Goal: Check status: Check status

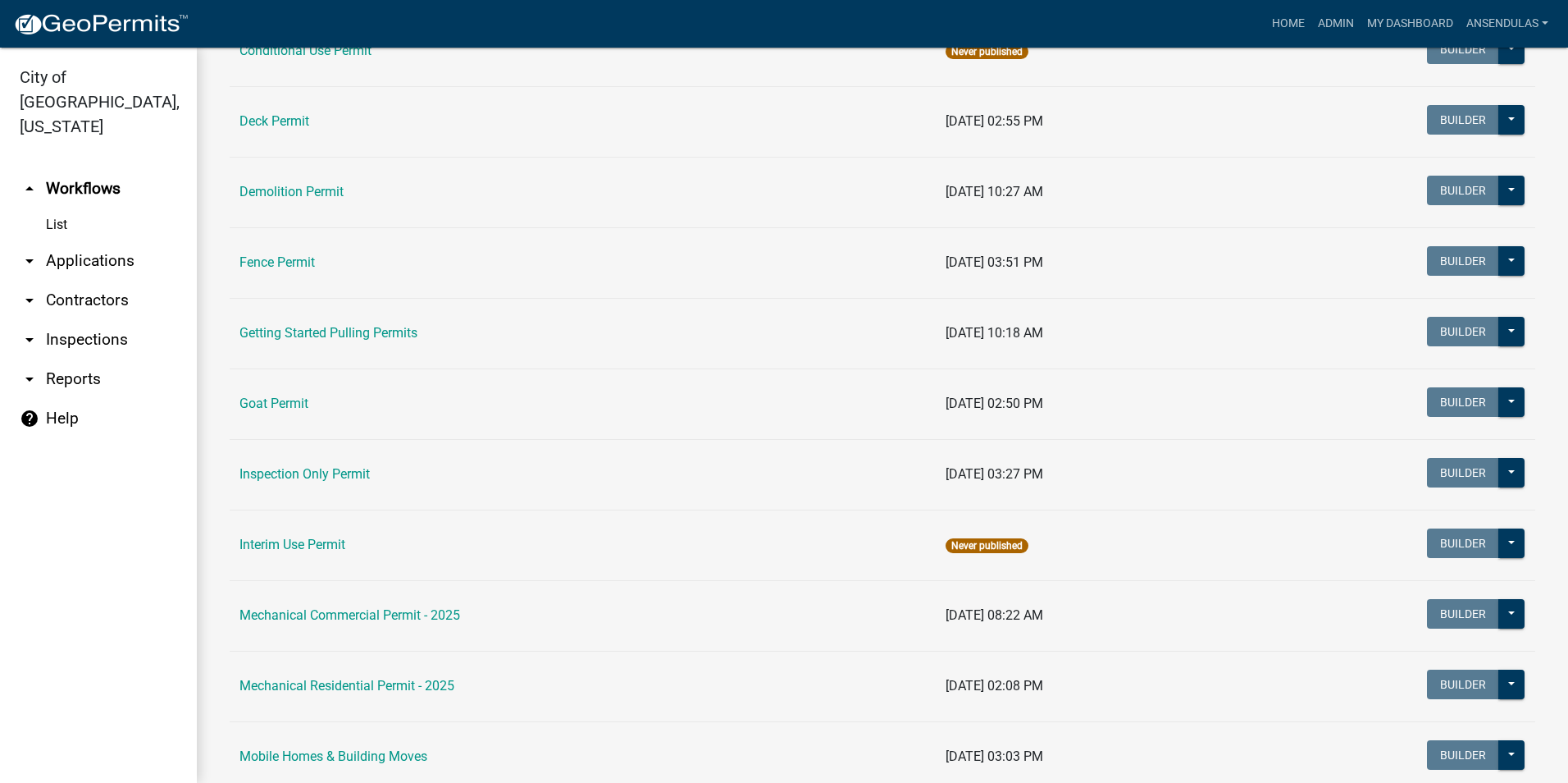
scroll to position [246, 0]
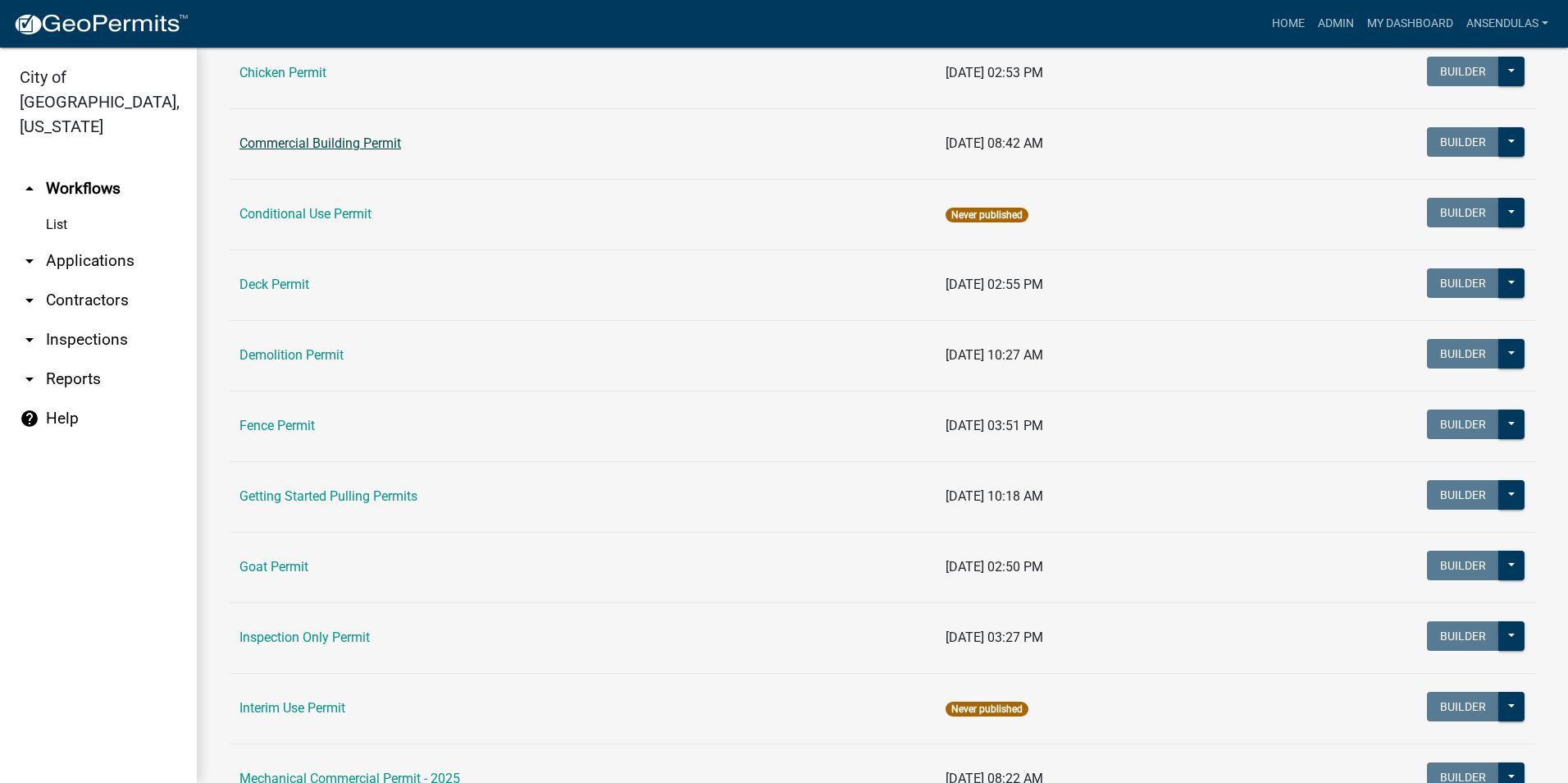
click at [325, 143] on link "Commercial Building Permit" at bounding box center [320, 143] width 161 height 16
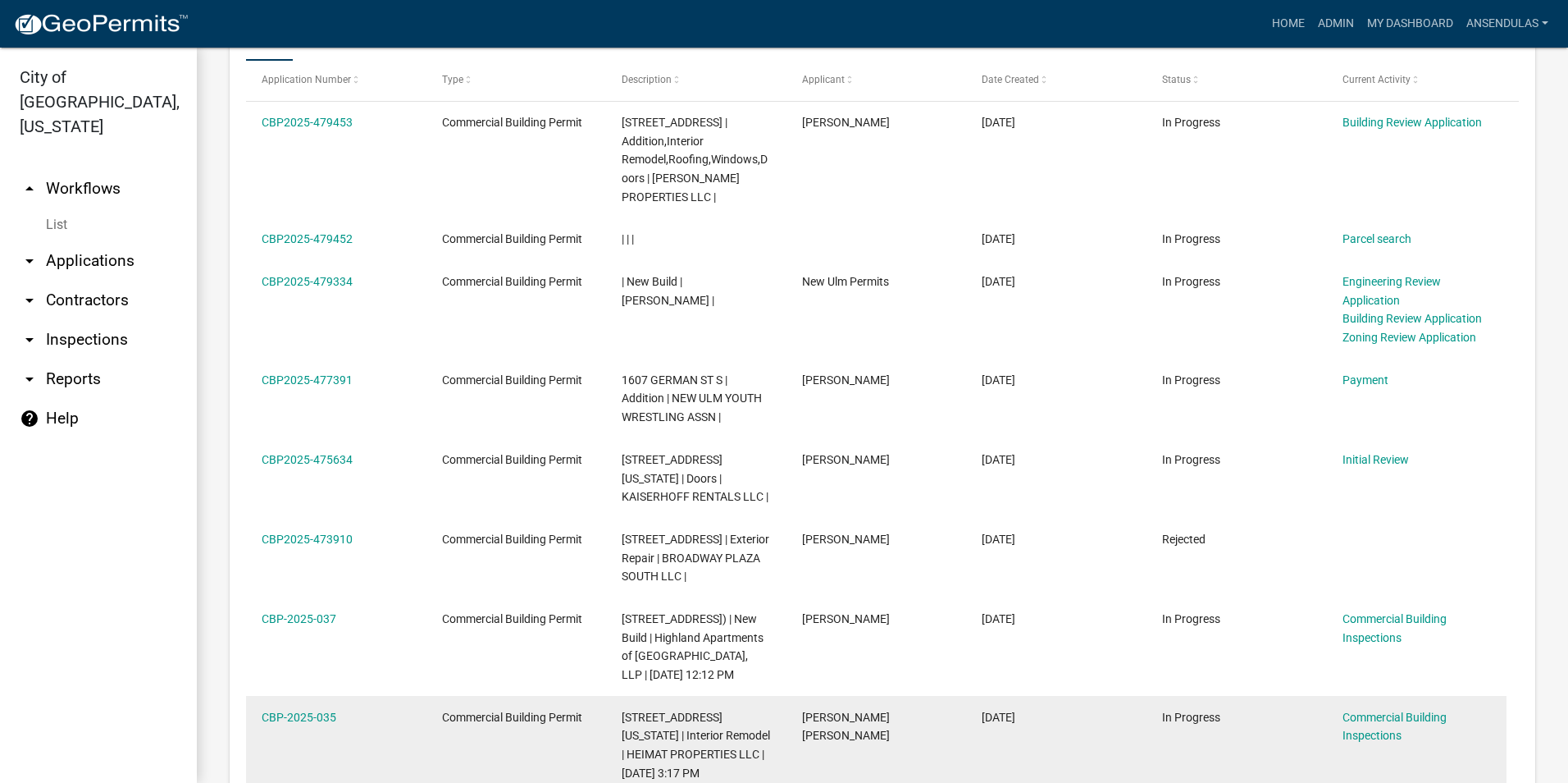
scroll to position [820, 0]
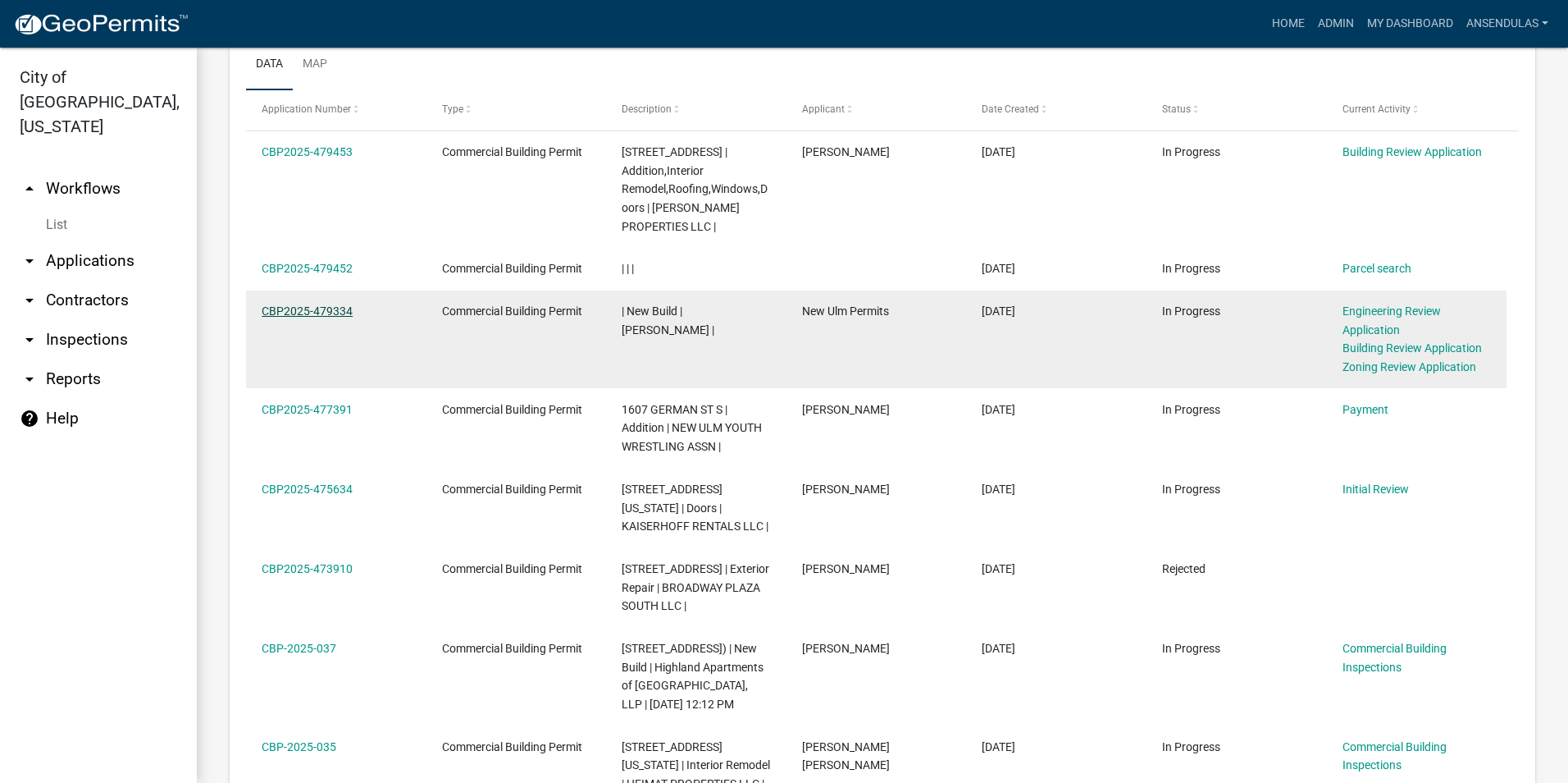
click at [315, 314] on link "CBP2025-479334" at bounding box center [307, 311] width 91 height 13
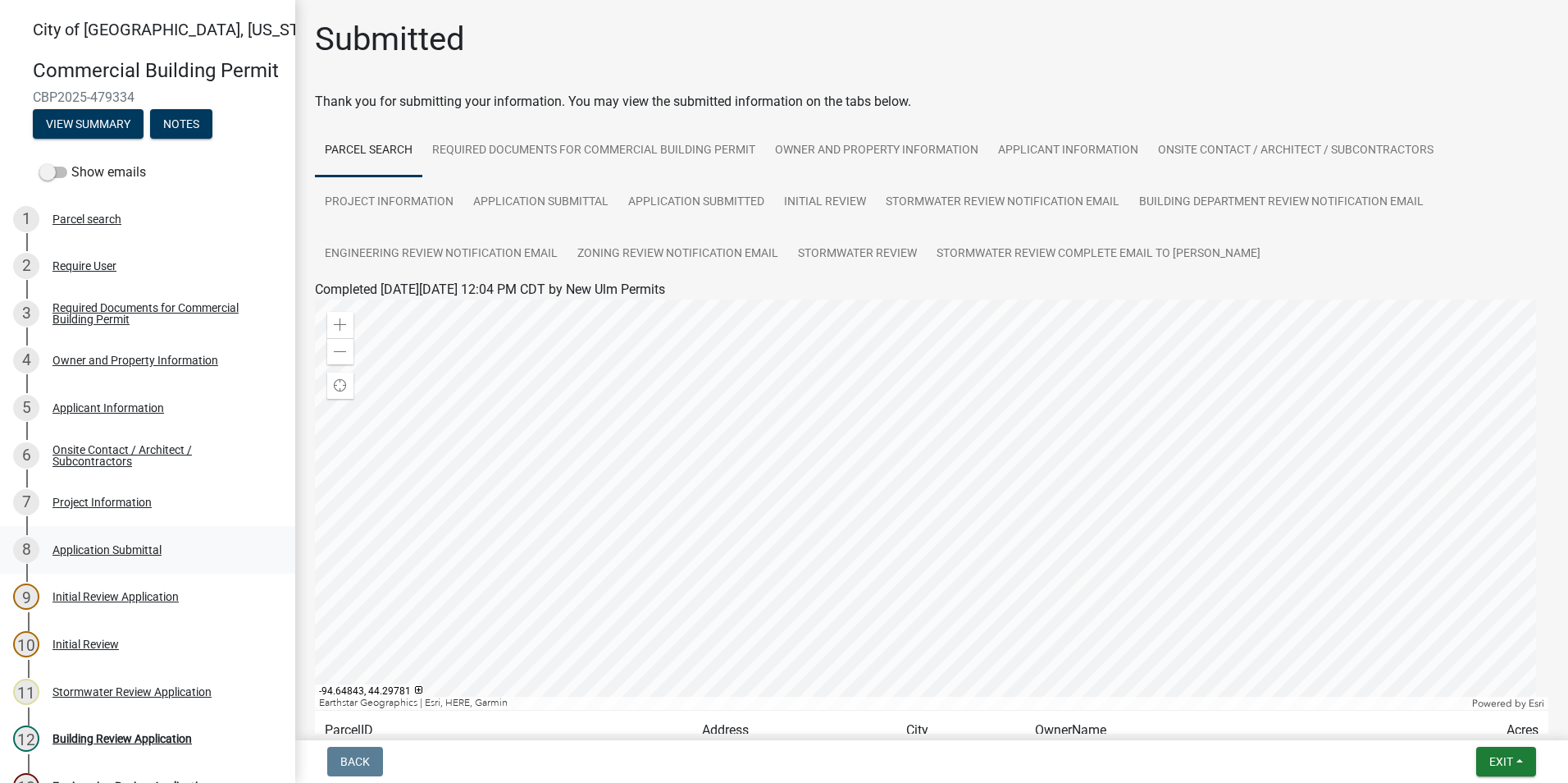
scroll to position [153, 0]
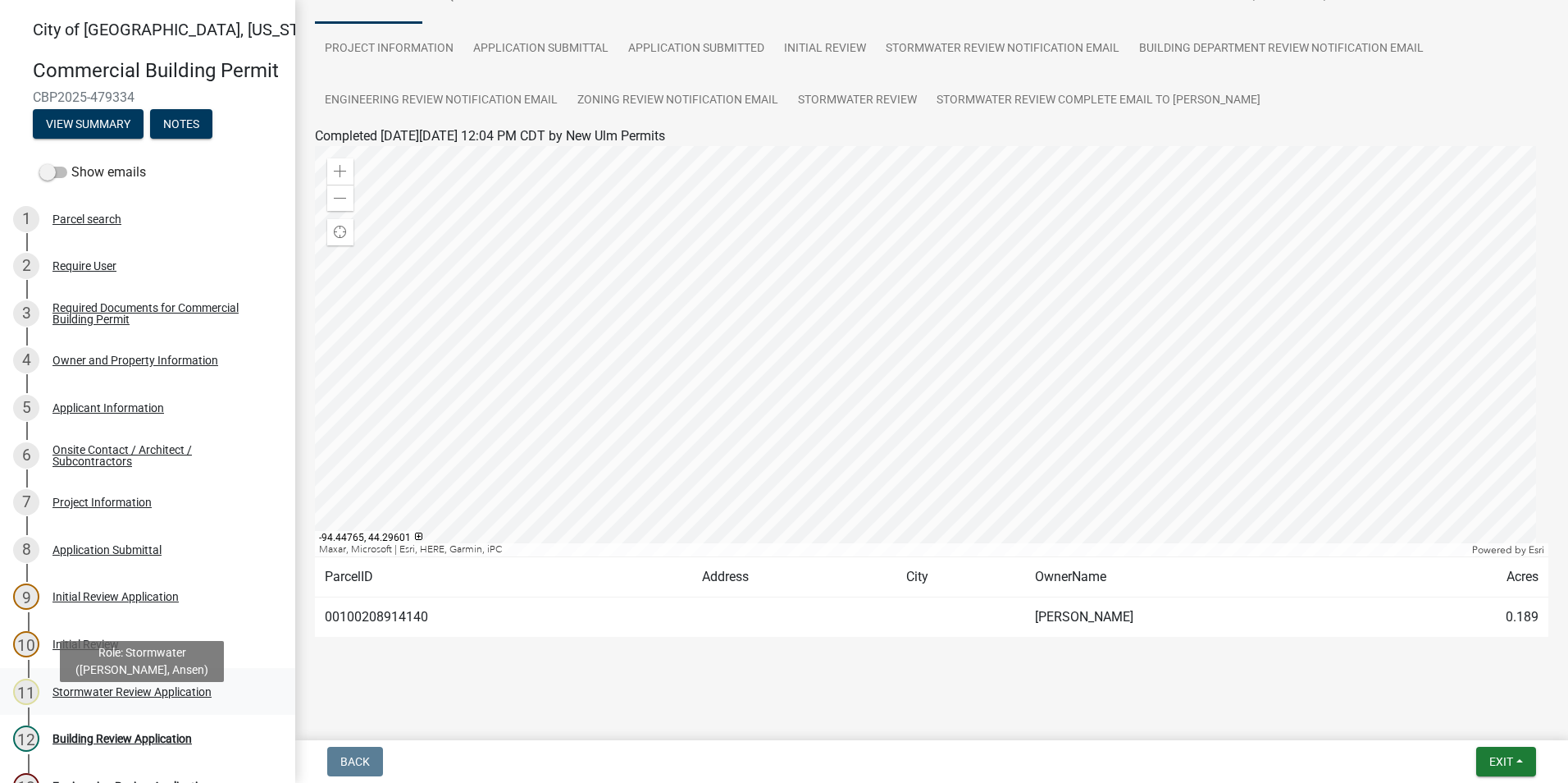
click at [135, 697] on div "Stormwater Review Application" at bounding box center [132, 691] width 159 height 12
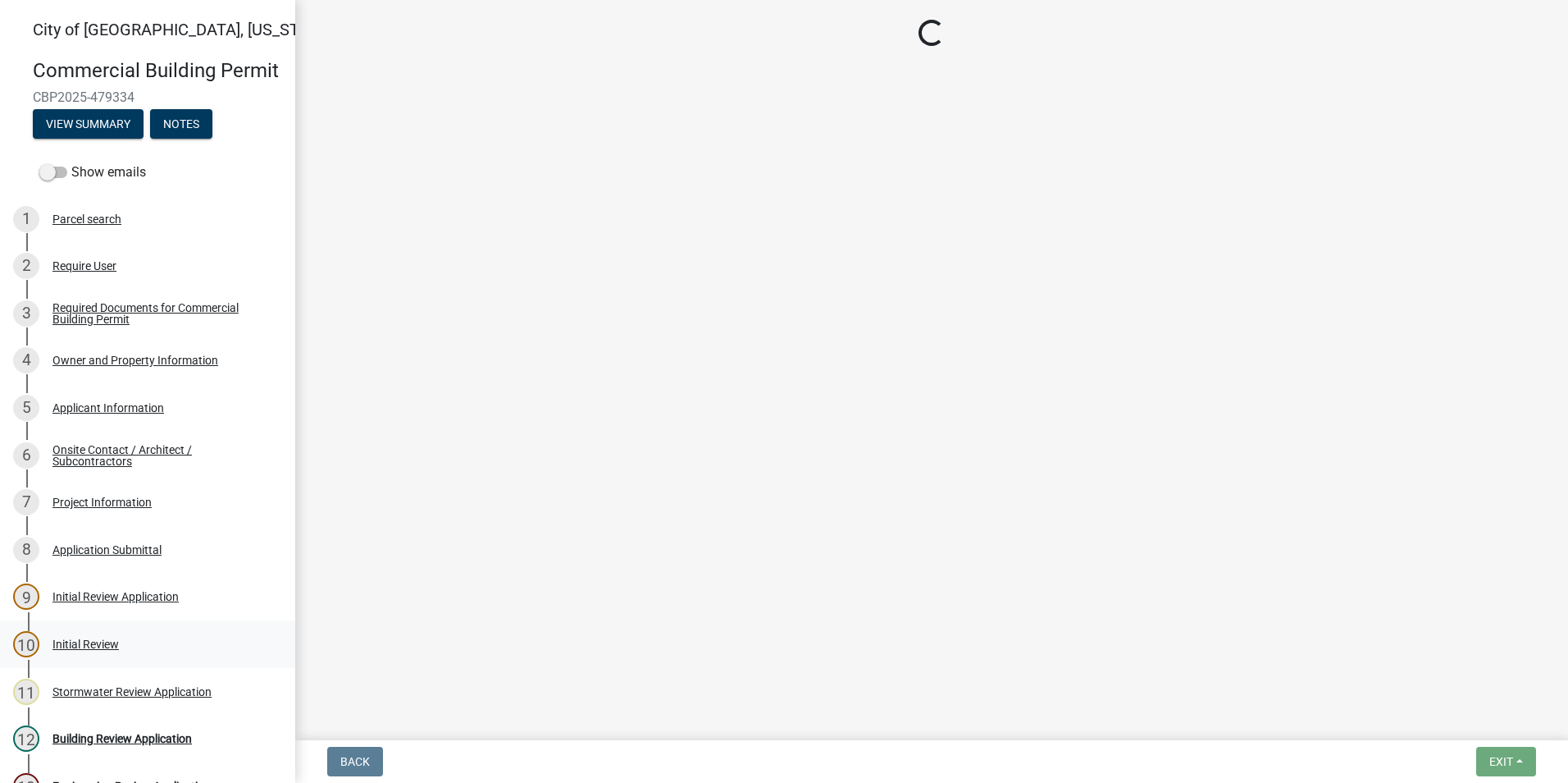
click at [83, 650] on div "Initial Review" at bounding box center [85, 644] width 67 height 12
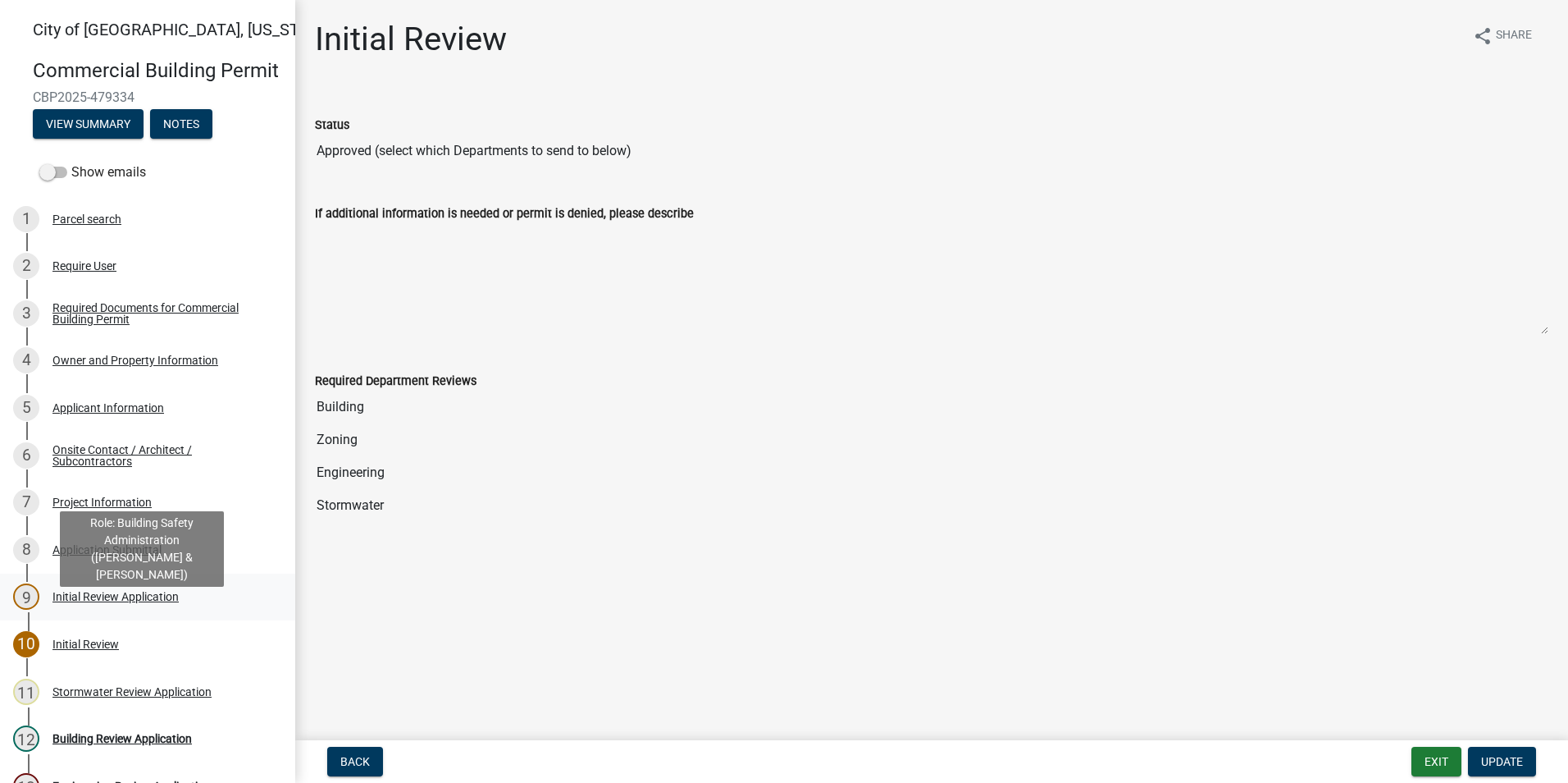
click at [120, 609] on div "9 Initial Review Application" at bounding box center [141, 596] width 256 height 26
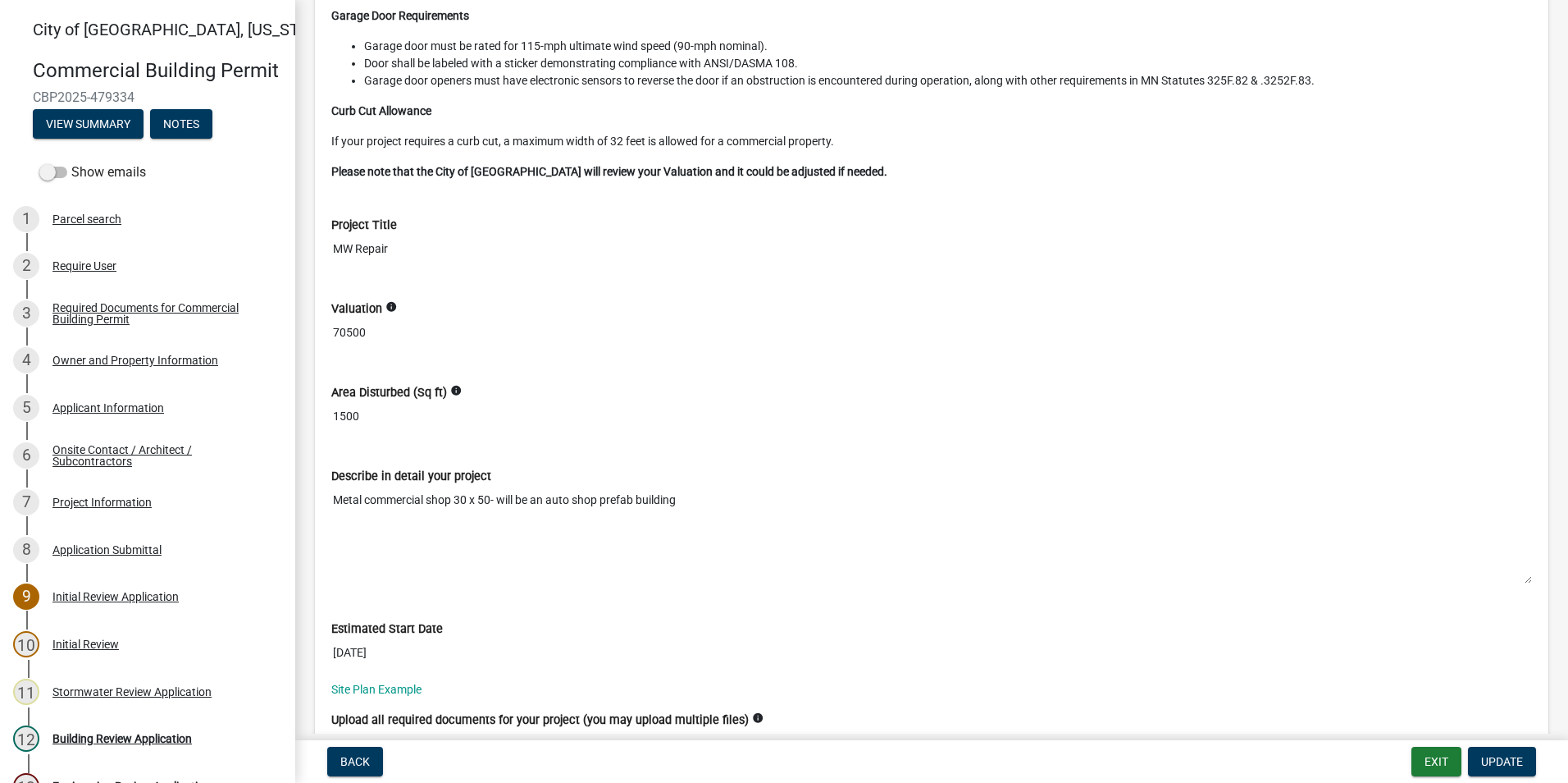
scroll to position [5252, 0]
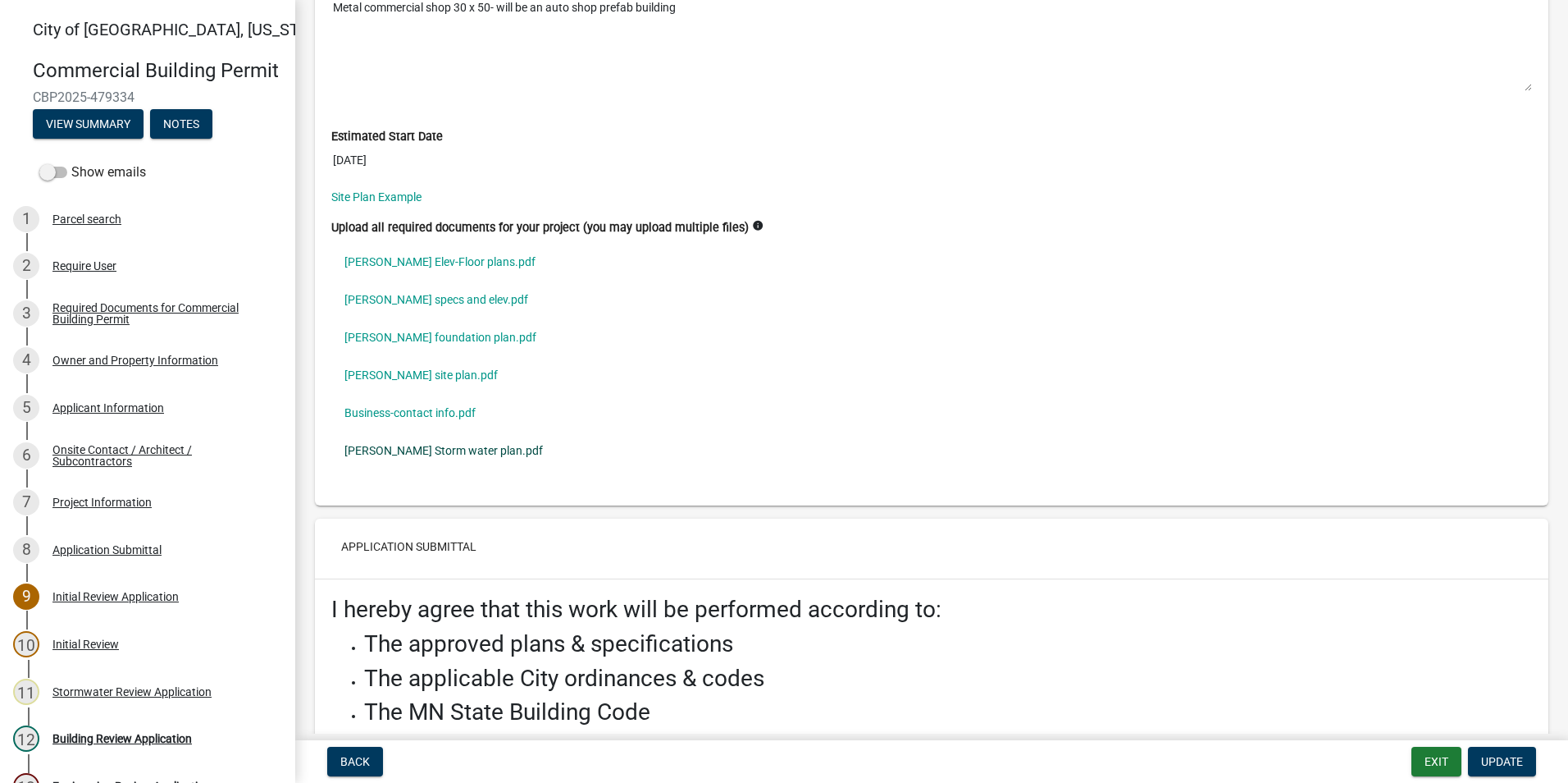
click at [504, 452] on link "[PERSON_NAME] Storm water plan.pdf" at bounding box center [931, 451] width 1201 height 37
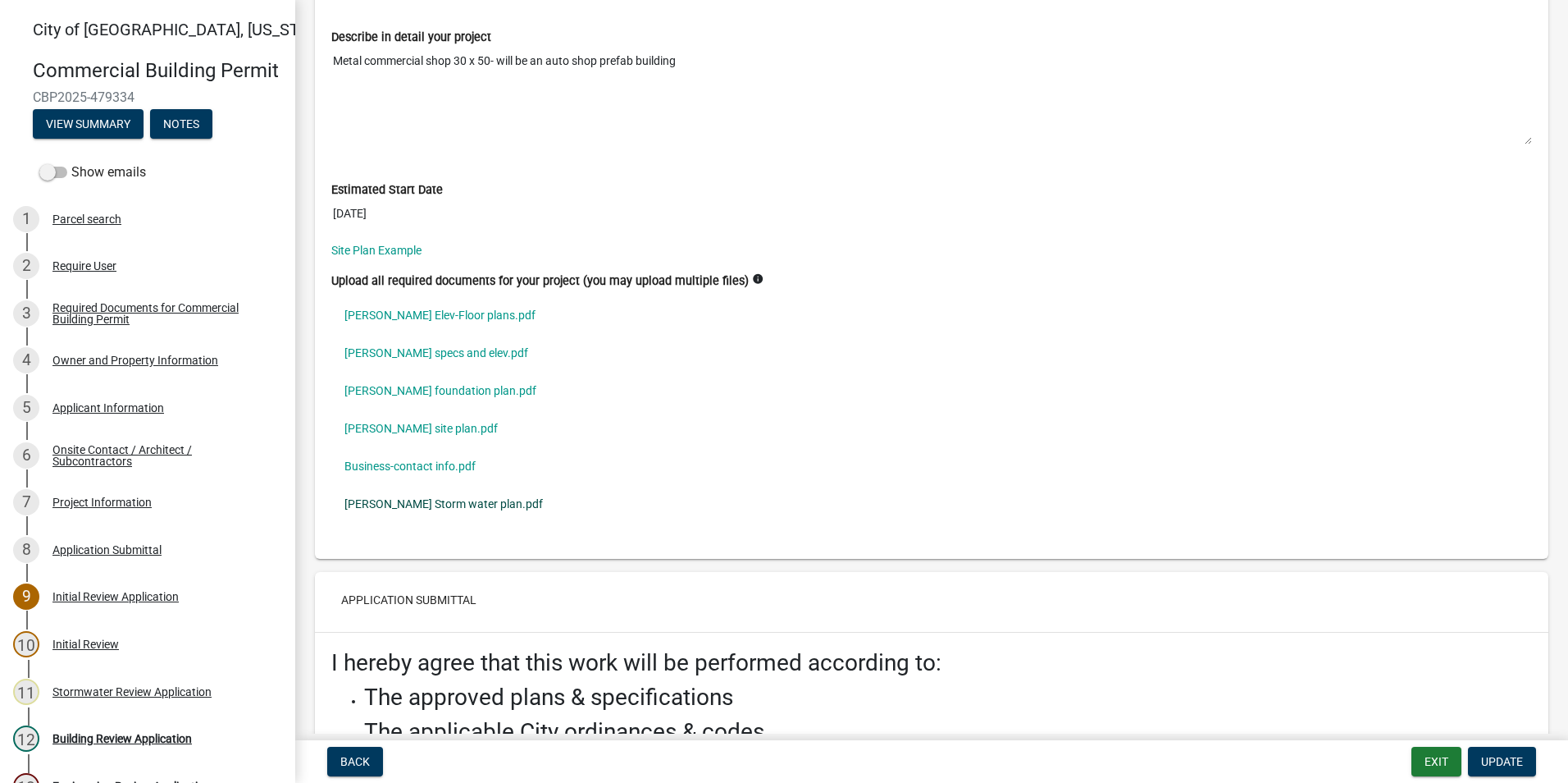
scroll to position [5170, 0]
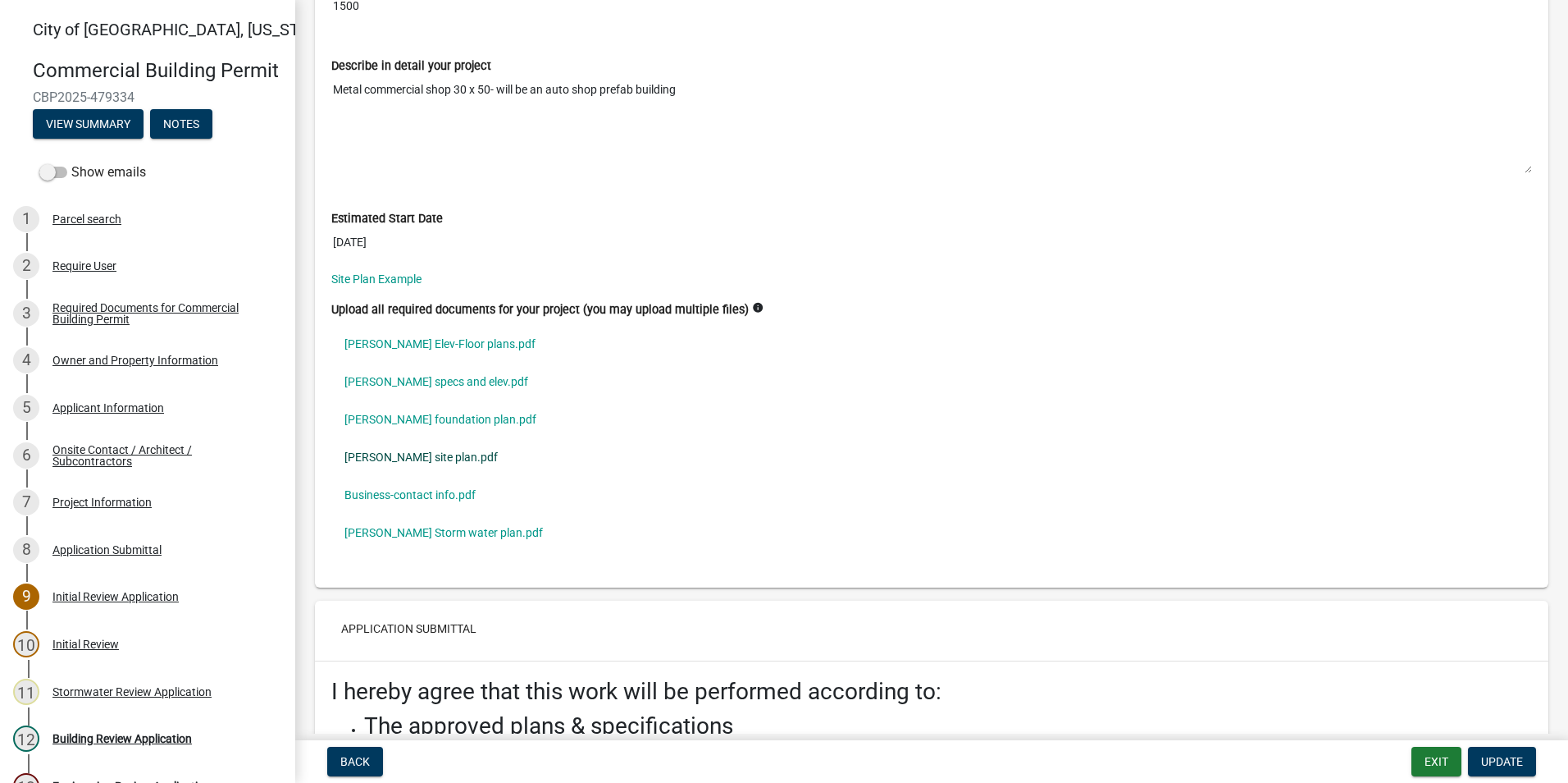
click at [464, 461] on link "[PERSON_NAME] site plan.pdf" at bounding box center [931, 457] width 1201 height 37
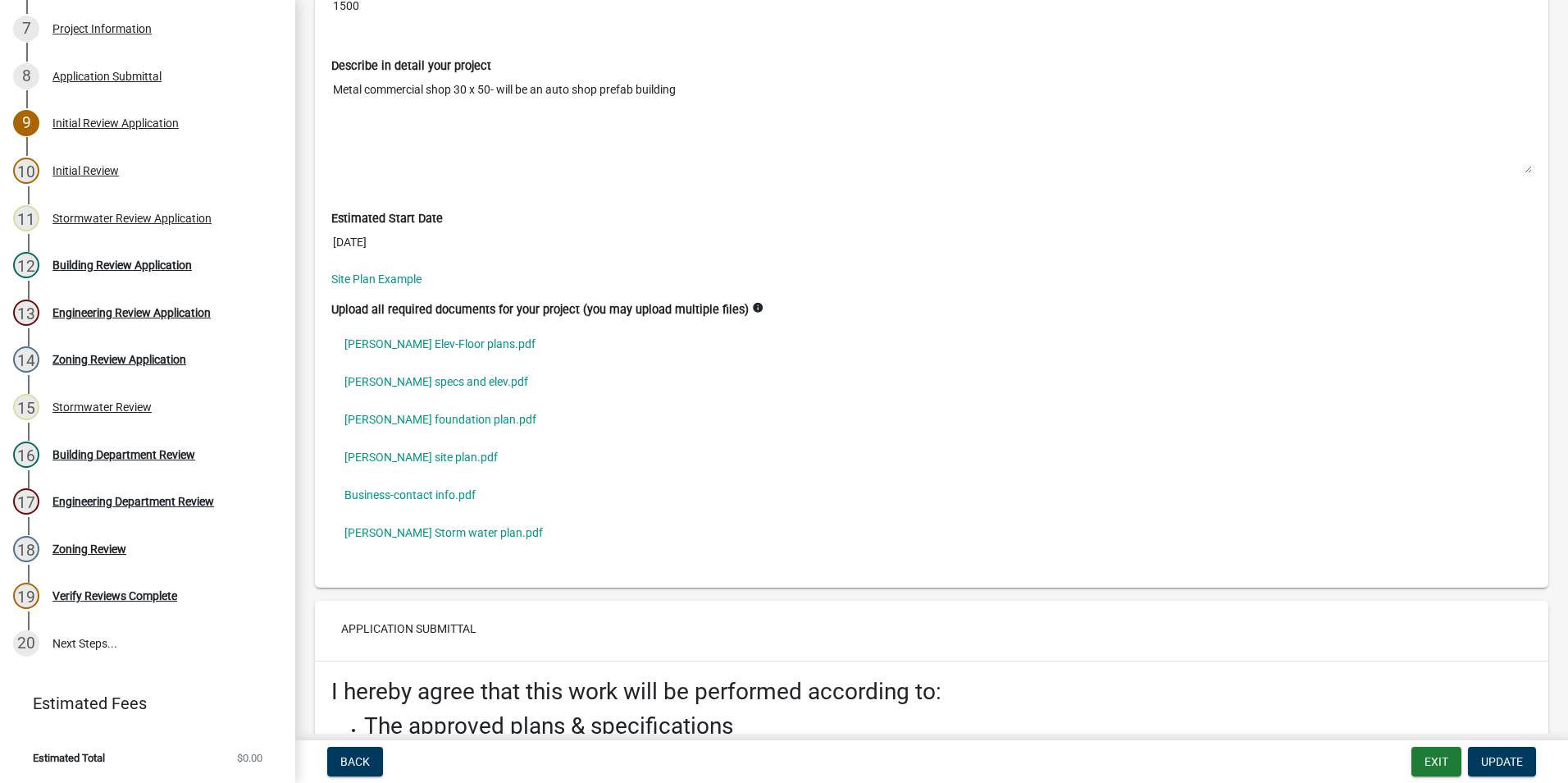
scroll to position [496, 0]
click at [477, 495] on link "Business-contact info.pdf" at bounding box center [931, 494] width 1201 height 37
click at [1430, 763] on button "Exit" at bounding box center [1436, 761] width 50 height 29
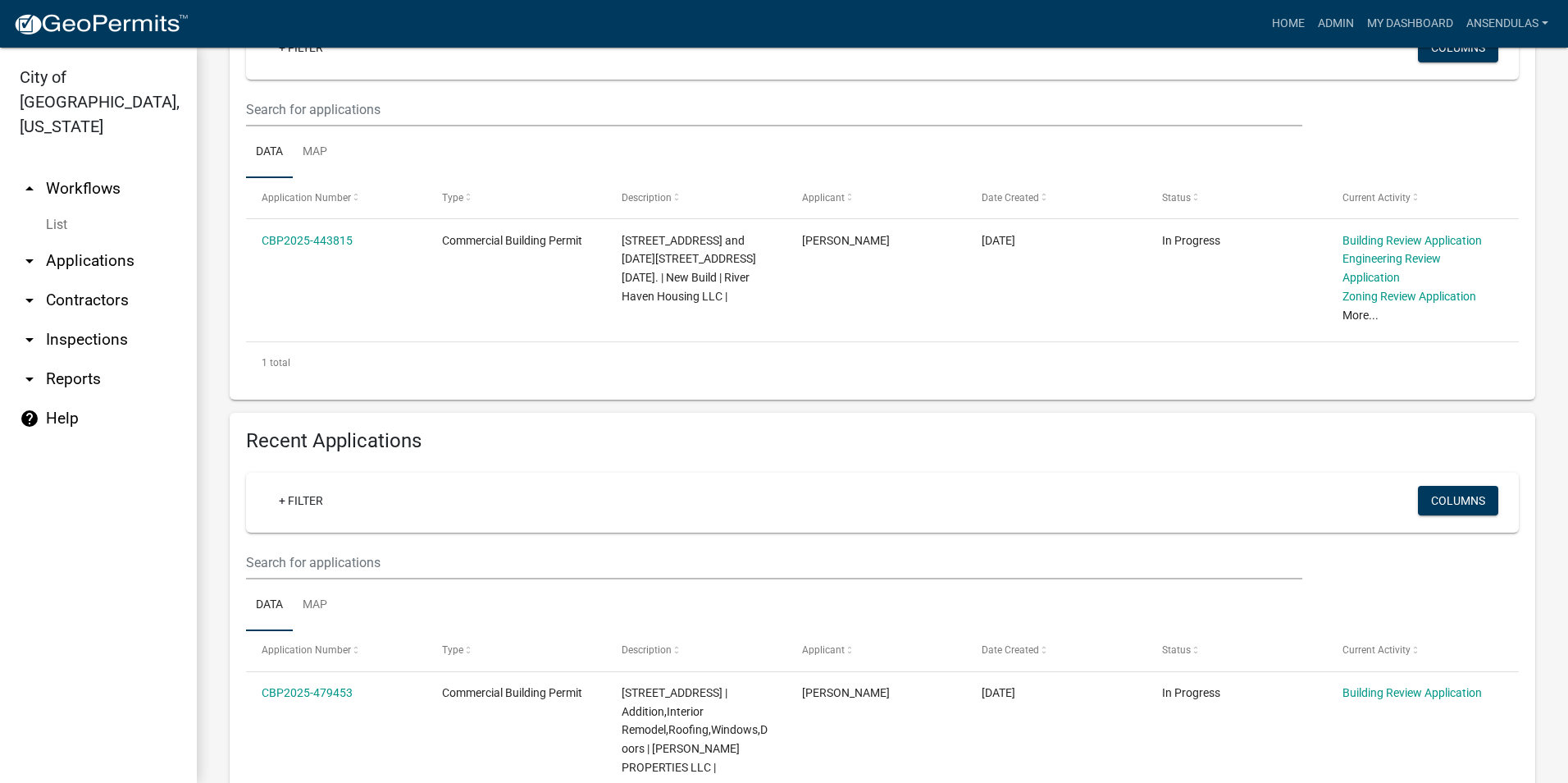
scroll to position [329, 0]
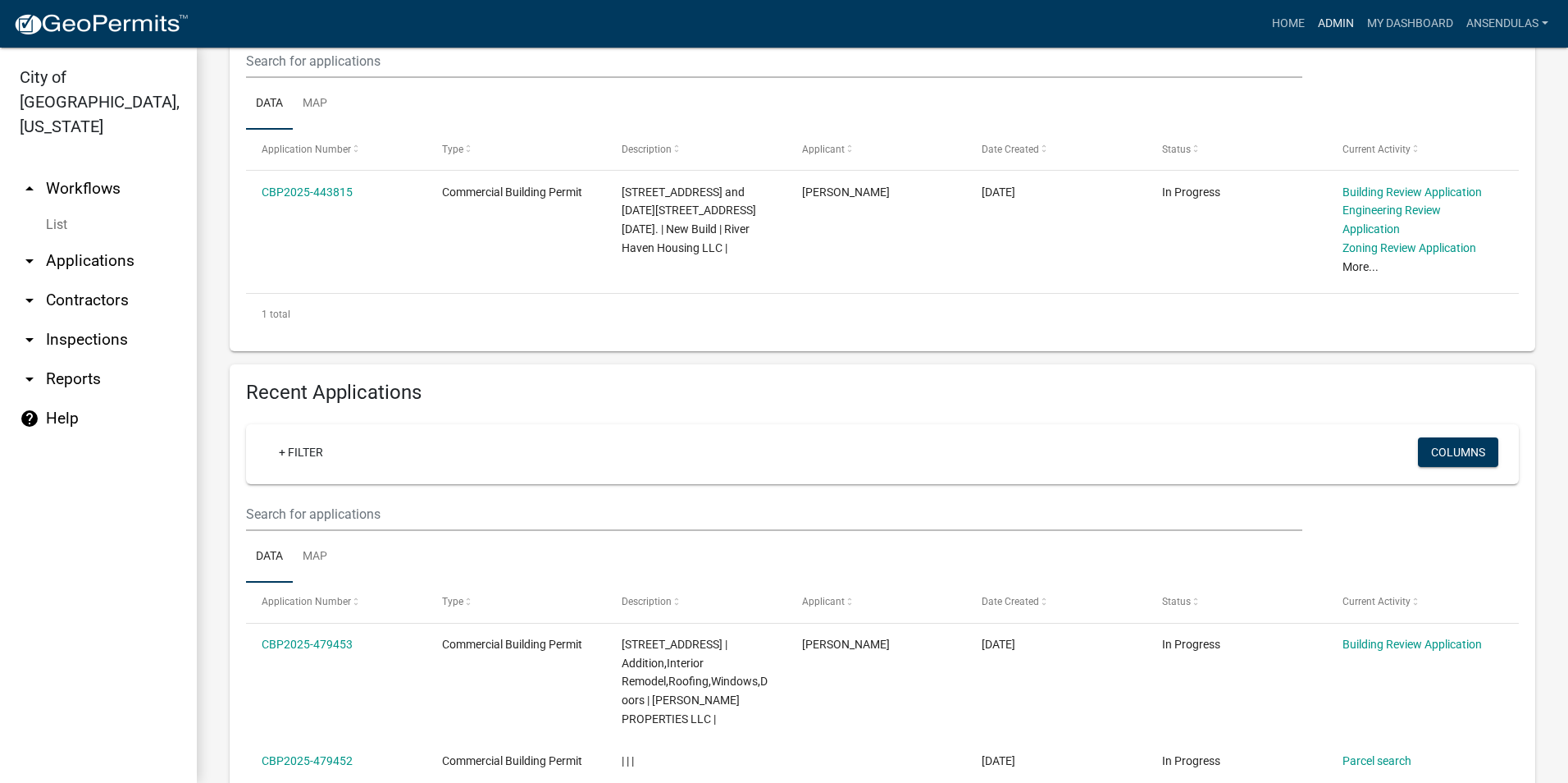
click at [1328, 20] on link "Admin" at bounding box center [1336, 23] width 49 height 31
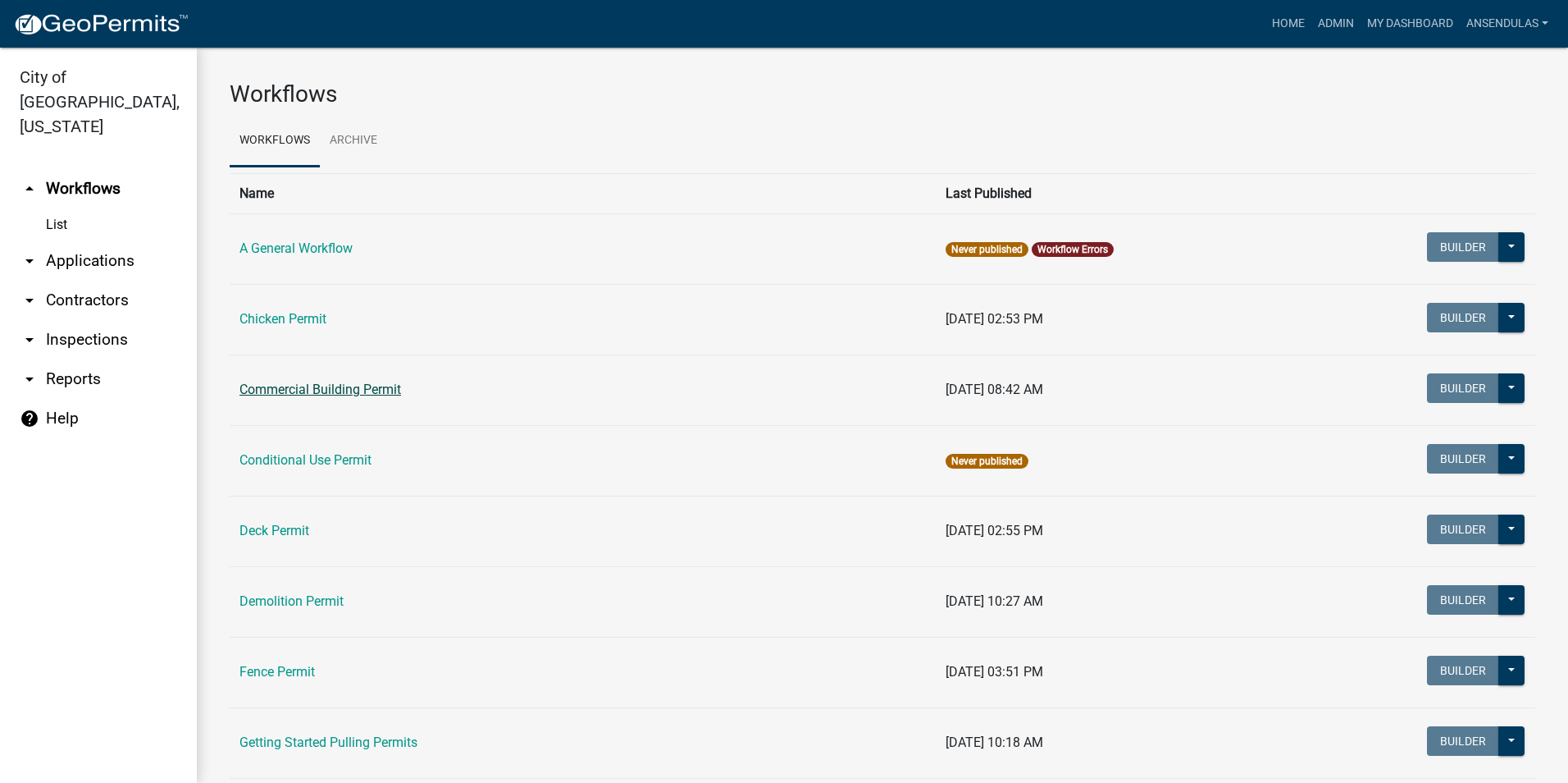
click at [325, 389] on link "Commercial Building Permit" at bounding box center [320, 389] width 161 height 16
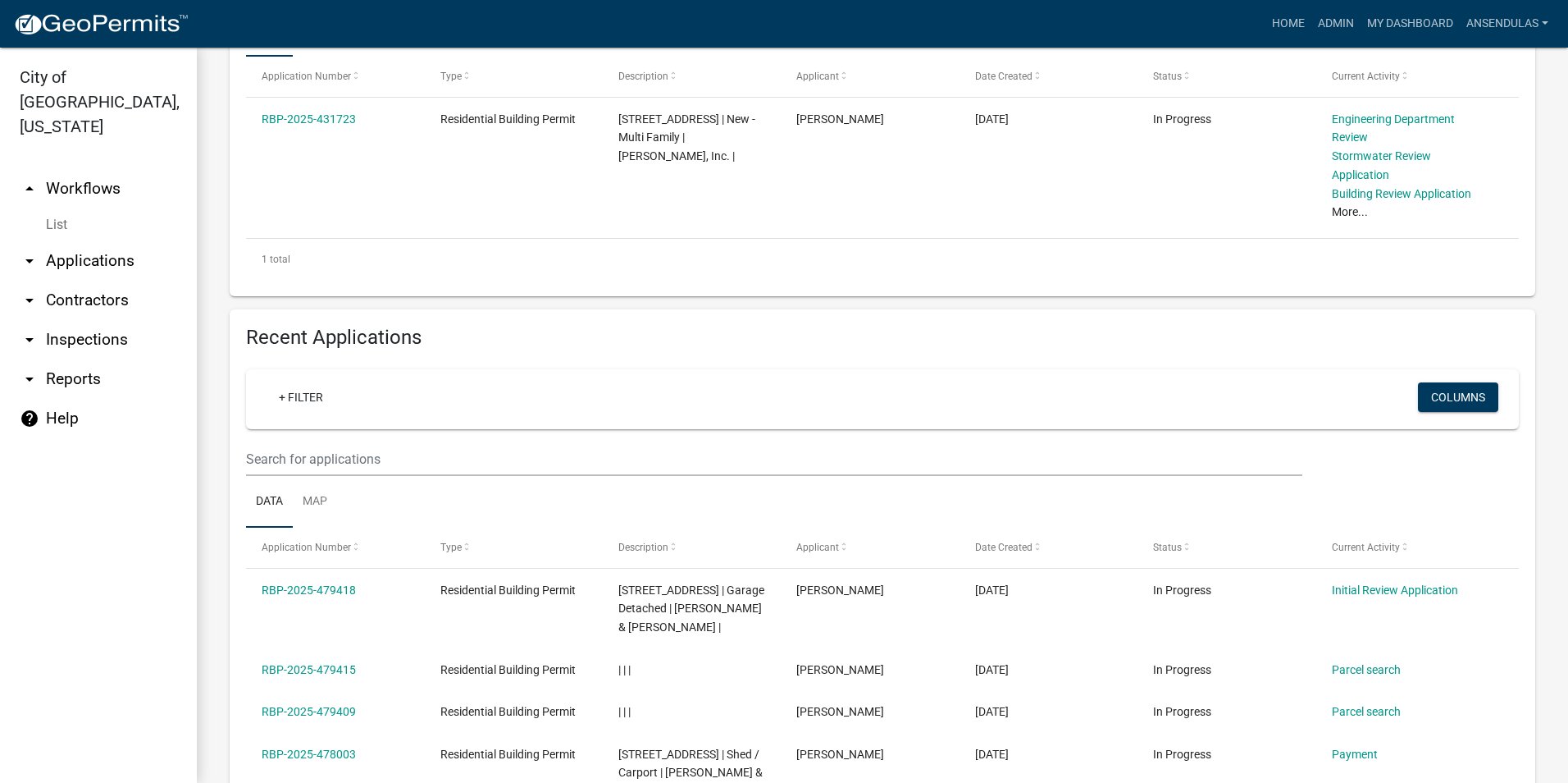
scroll to position [411, 0]
